Goal: Information Seeking & Learning: Learn about a topic

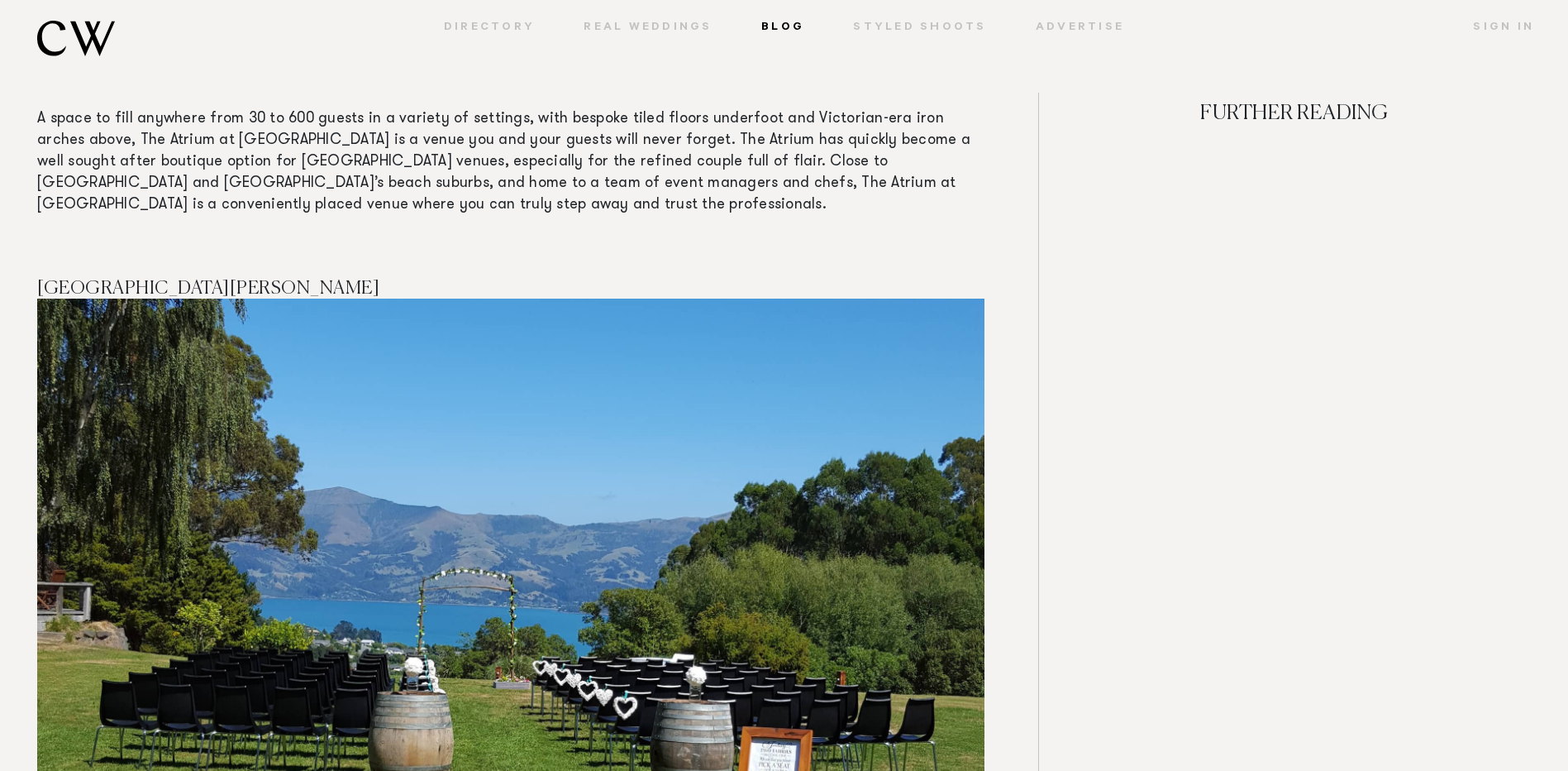
scroll to position [5126, 0]
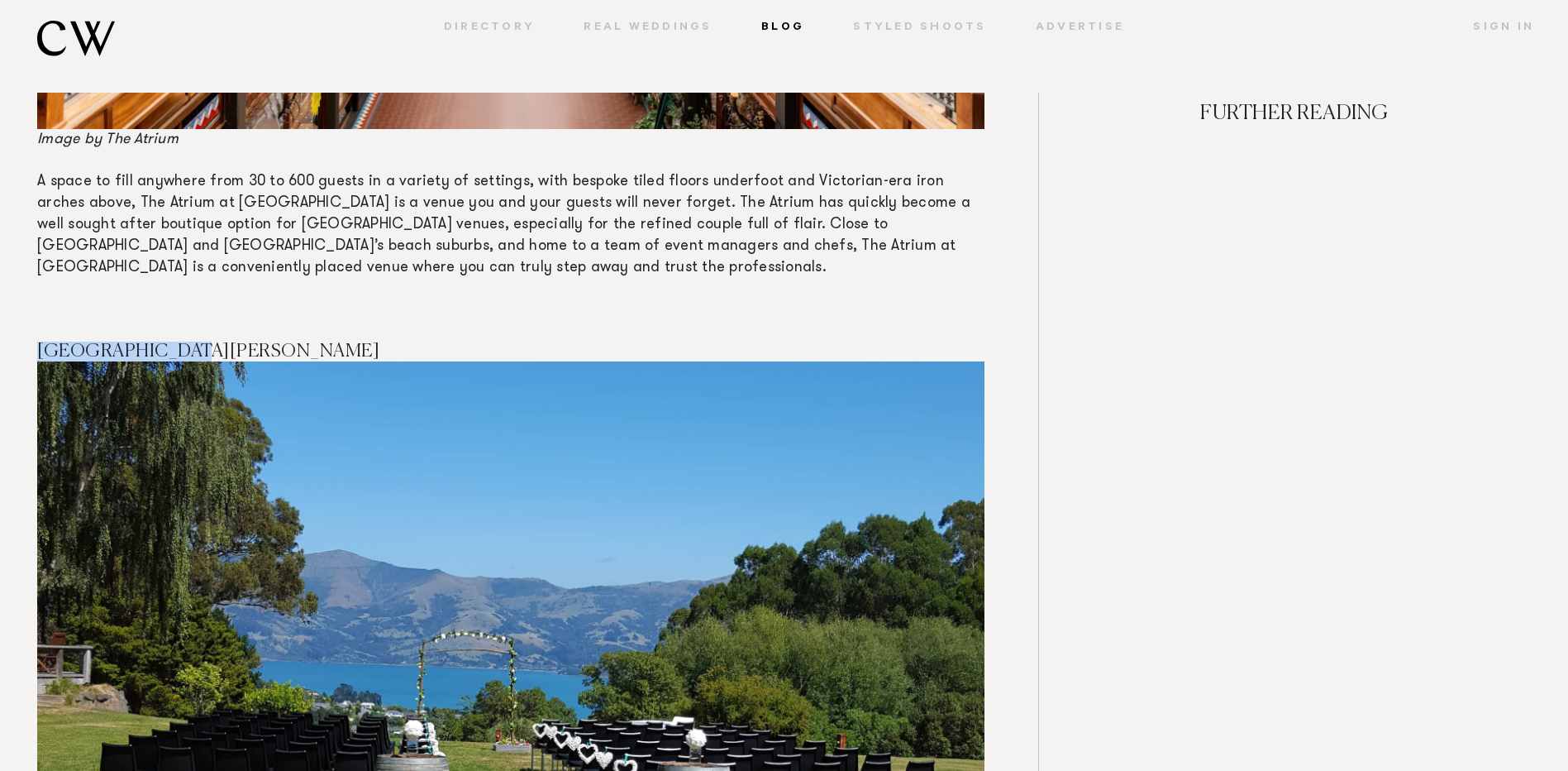
drag, startPoint x: 197, startPoint y: 326, endPoint x: 22, endPoint y: 320, distance: 175.1
drag, startPoint x: 22, startPoint y: 320, endPoint x: 41, endPoint y: 326, distance: 19.9
copy h4 "[GEOGRAPHIC_DATA][PERSON_NAME]"
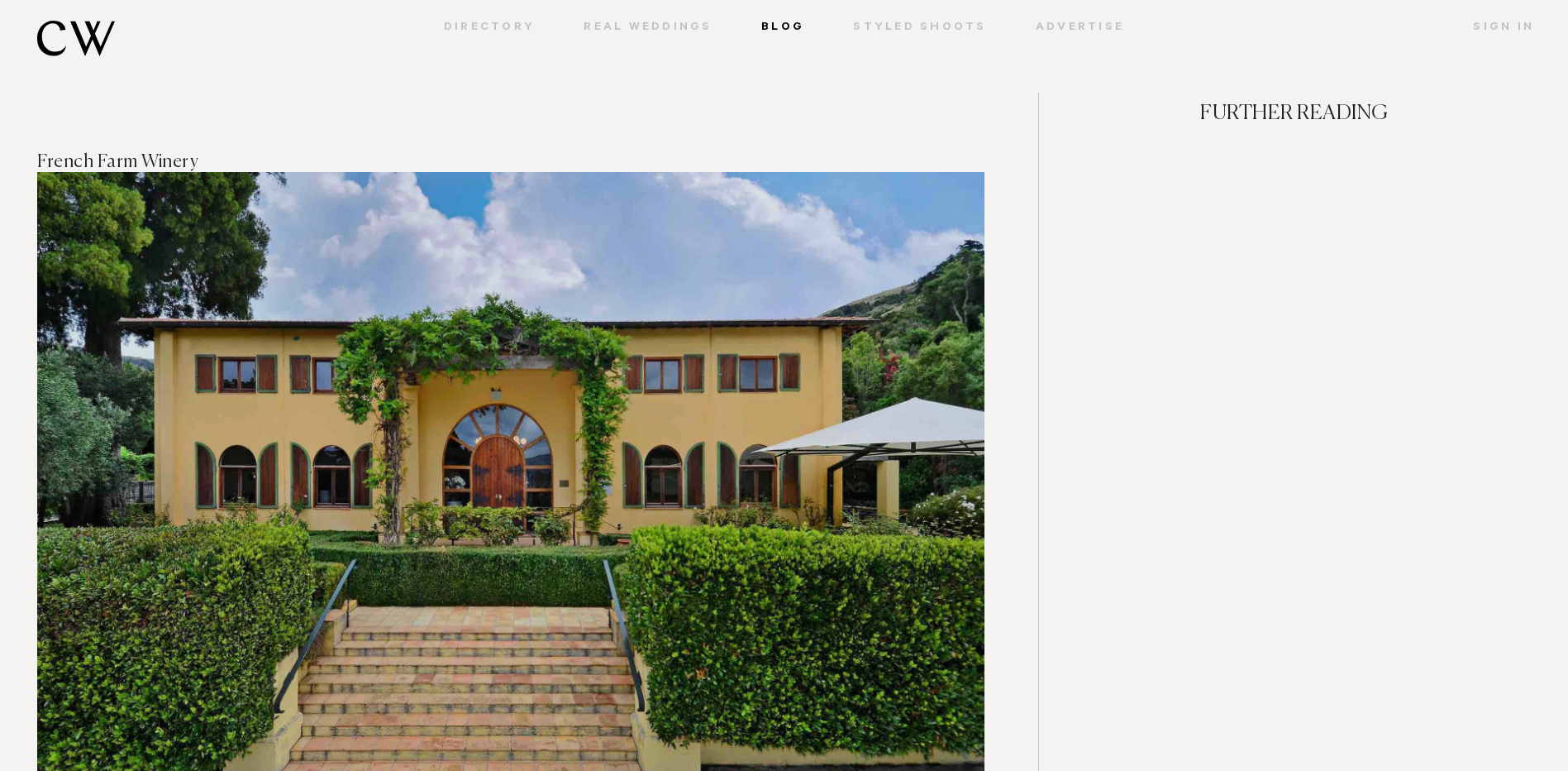
scroll to position [15711, 0]
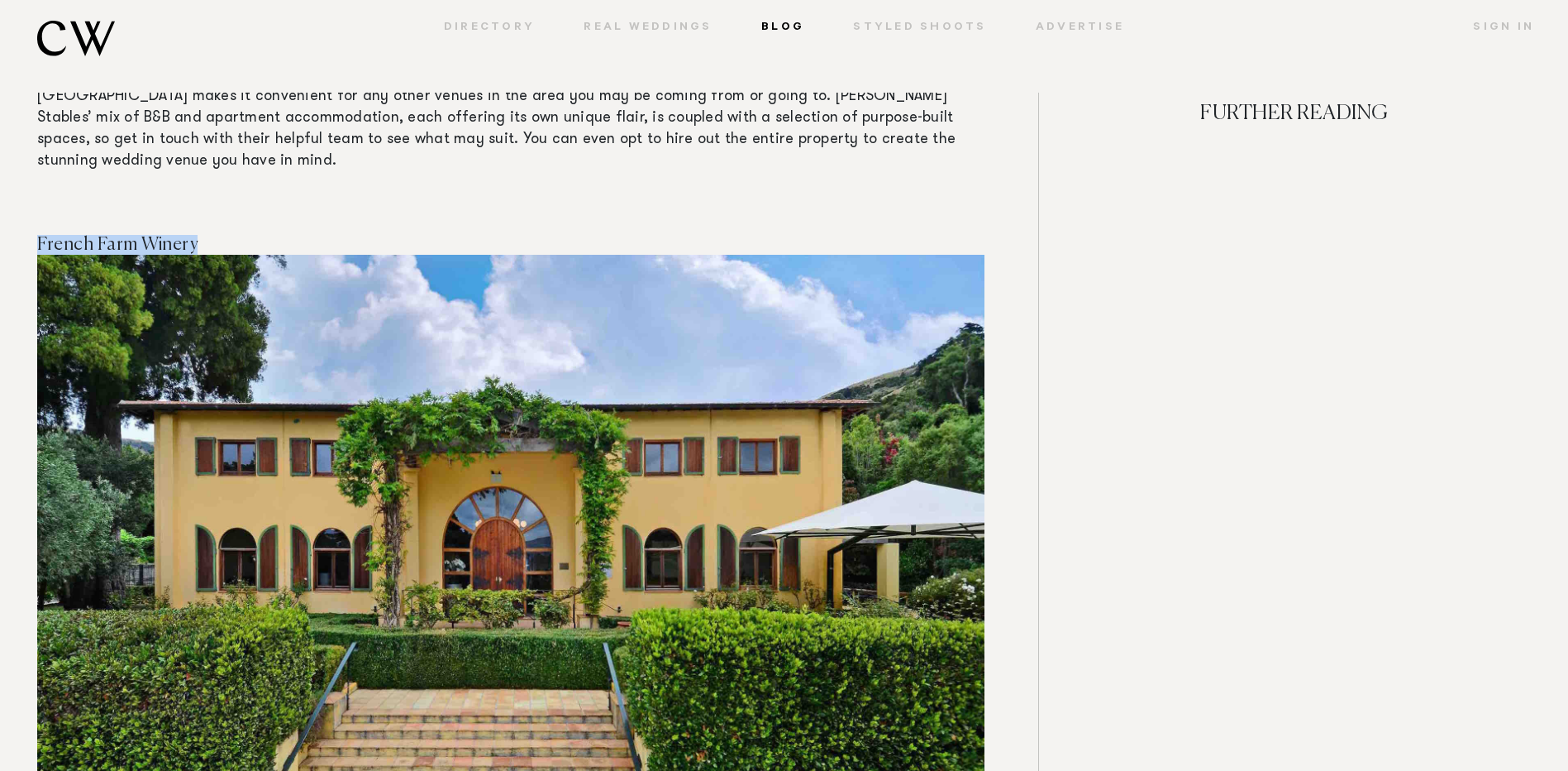
drag, startPoint x: 206, startPoint y: 113, endPoint x: 39, endPoint y: 114, distance: 167.0
click at [39, 235] on h4 "French Farm Winery" at bounding box center [511, 245] width 947 height 20
copy h4 "French Farm Winery"
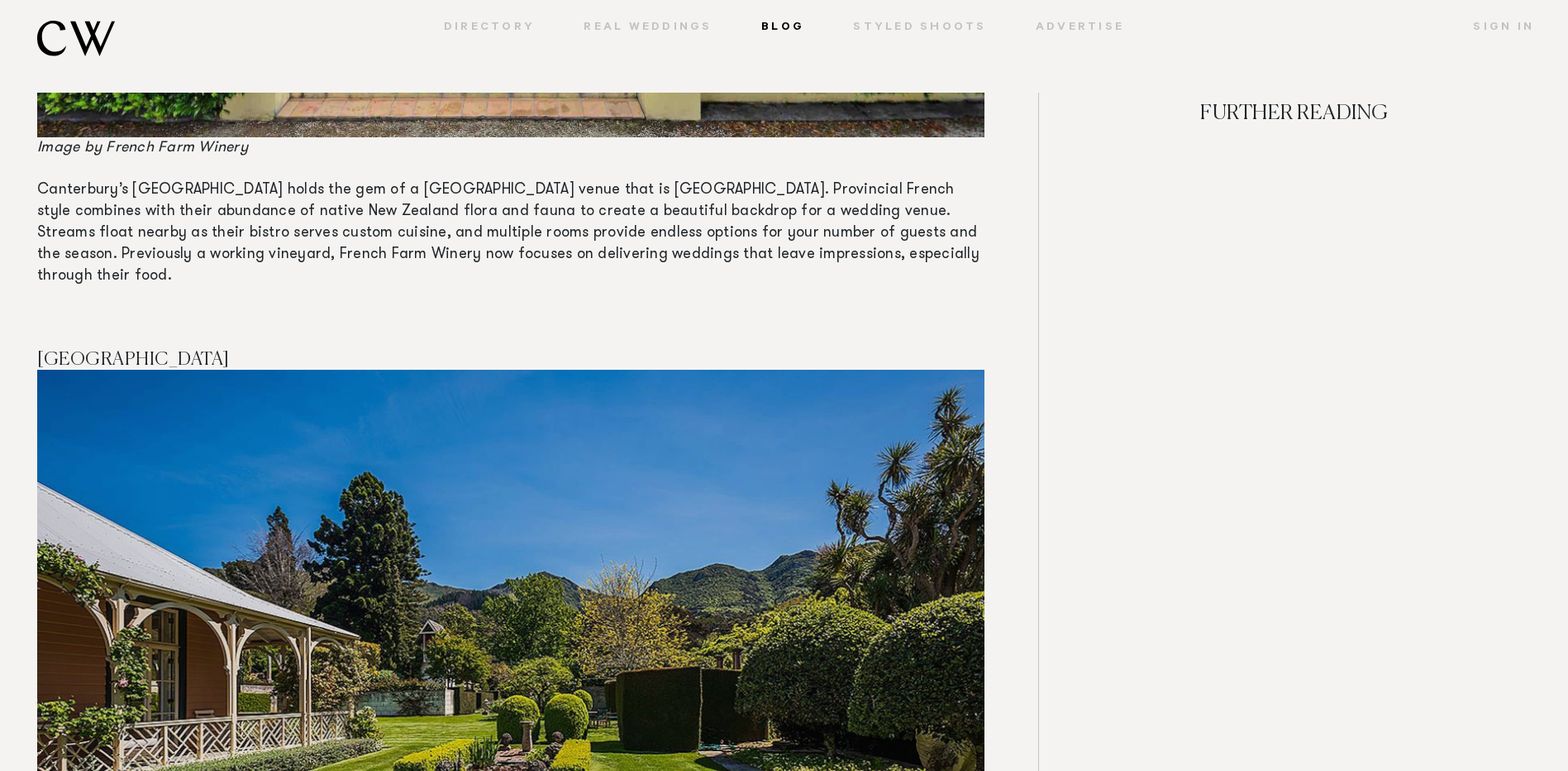
scroll to position [16455, 0]
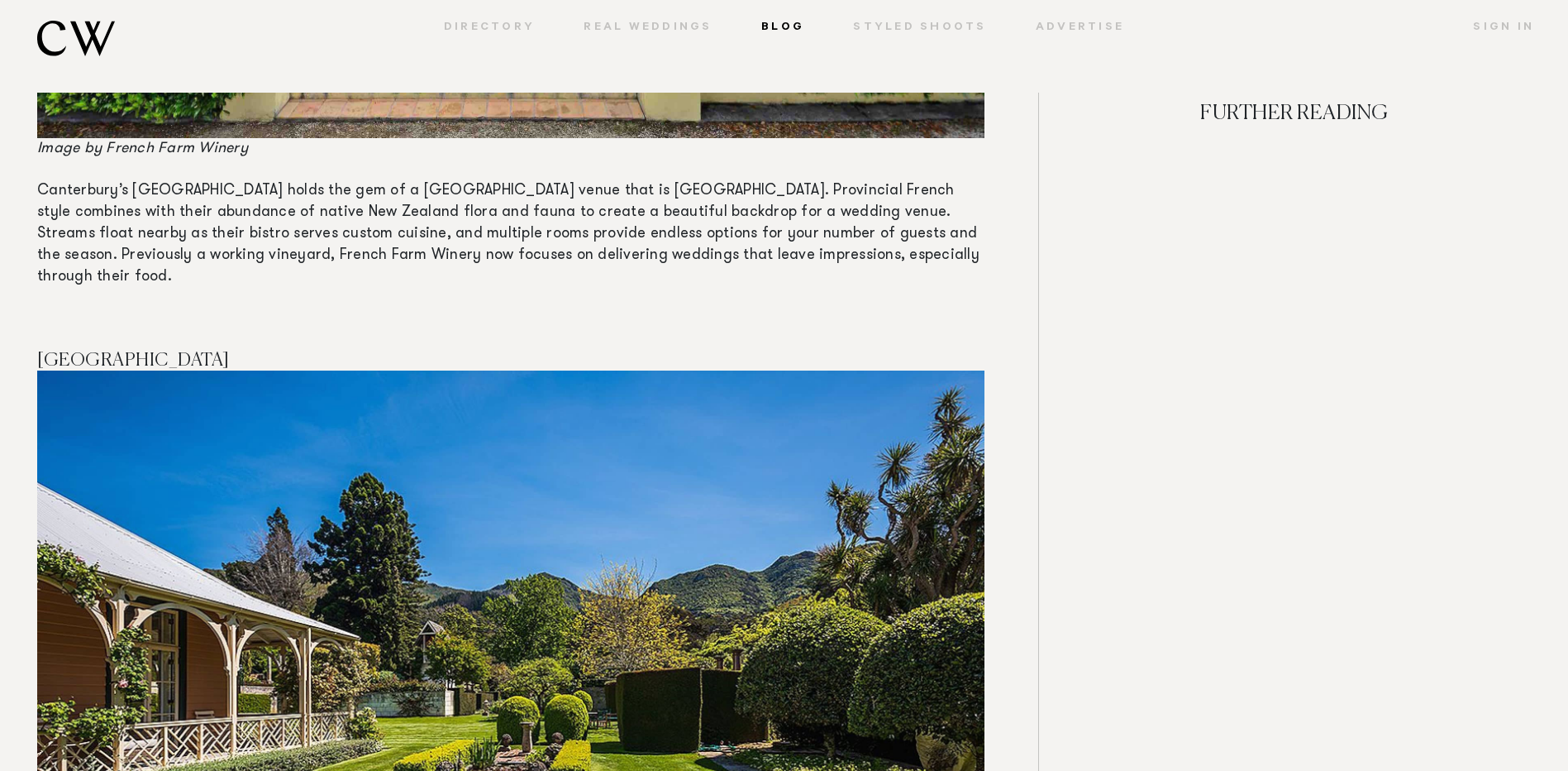
drag, startPoint x: 263, startPoint y: 212, endPoint x: 37, endPoint y: 218, distance: 226.1
copy h4 "[GEOGRAPHIC_DATA]"
